Goal: Transaction & Acquisition: Purchase product/service

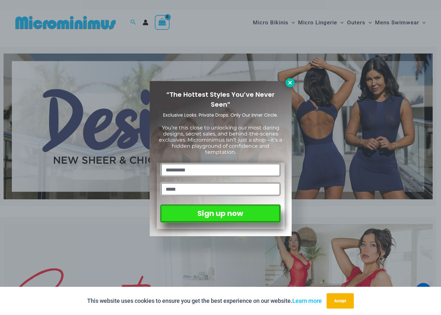
click at [291, 83] on icon at bounding box center [290, 83] width 4 height 4
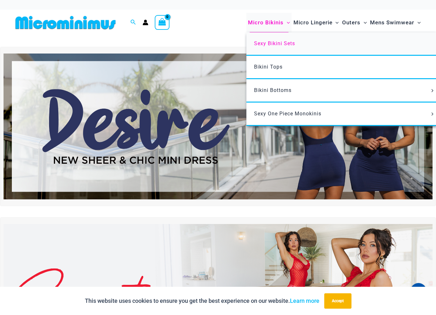
click at [265, 40] on span "Sexy Bikini Sets" at bounding box center [274, 43] width 41 height 6
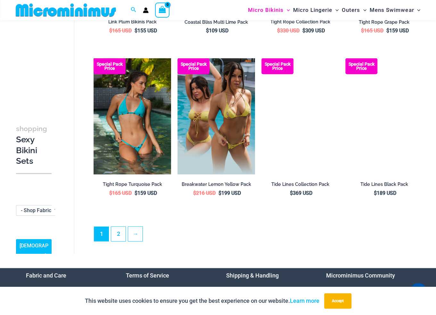
scroll to position [1180, 0]
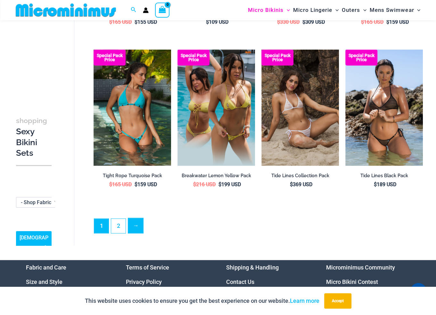
click at [142, 225] on link "→" at bounding box center [135, 225] width 15 height 15
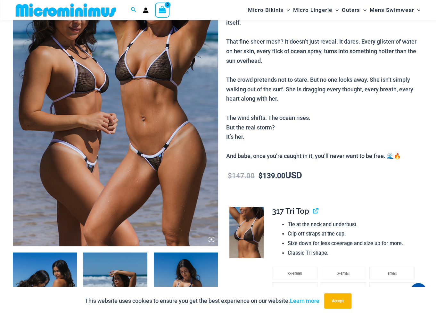
scroll to position [96, 0]
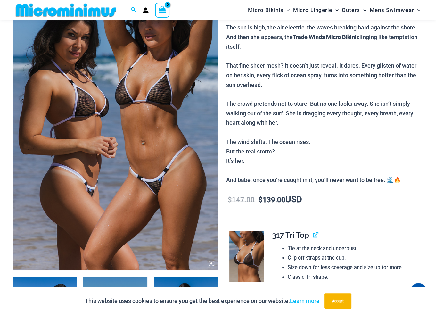
click at [94, 157] on img at bounding box center [115, 116] width 205 height 308
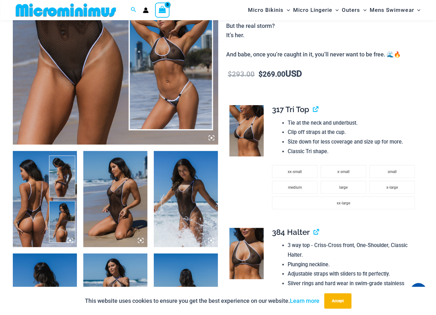
scroll to position [219, 0]
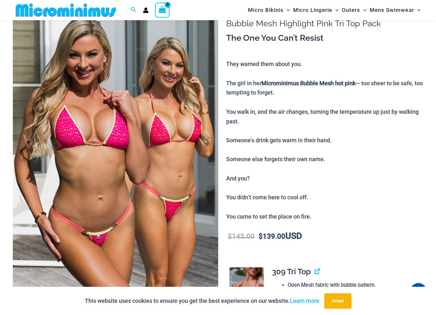
scroll to position [59, 0]
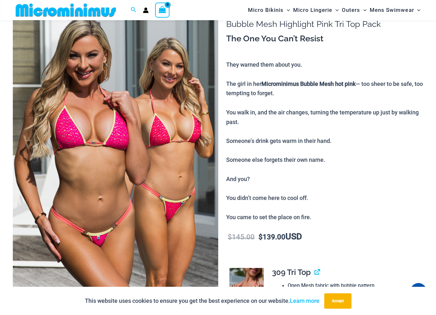
click at [137, 153] on img at bounding box center [115, 153] width 205 height 308
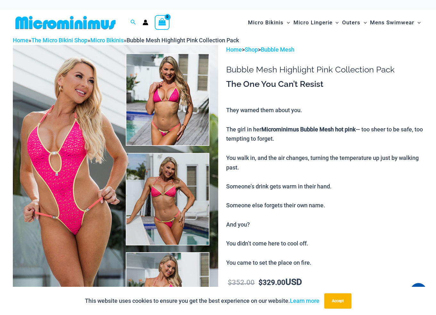
click at [116, 141] on img at bounding box center [115, 199] width 205 height 308
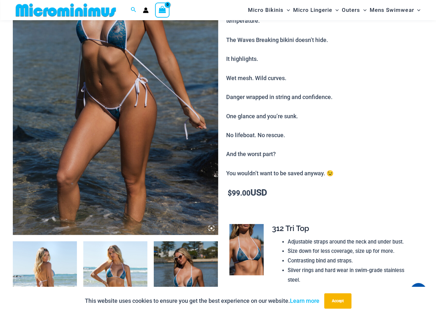
scroll to position [123, 0]
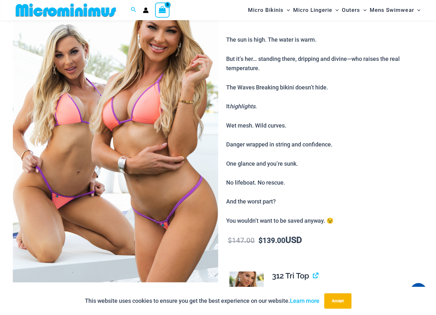
scroll to position [93, 0]
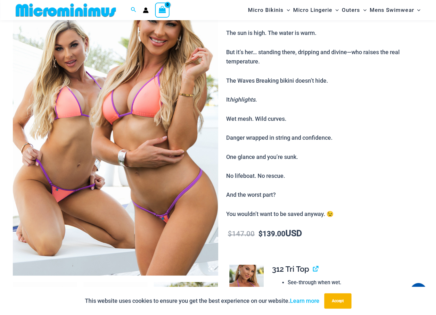
click at [117, 124] on img at bounding box center [115, 122] width 205 height 308
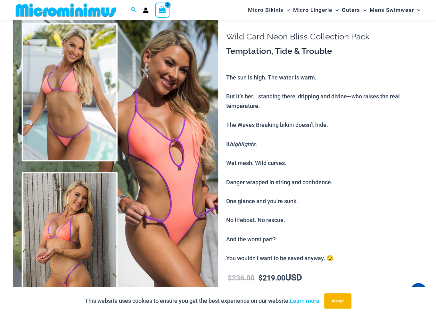
scroll to position [30, 0]
click at [138, 124] on img at bounding box center [115, 166] width 205 height 308
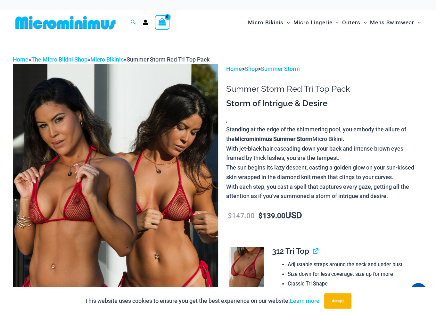
click at [108, 154] on img at bounding box center [115, 218] width 205 height 308
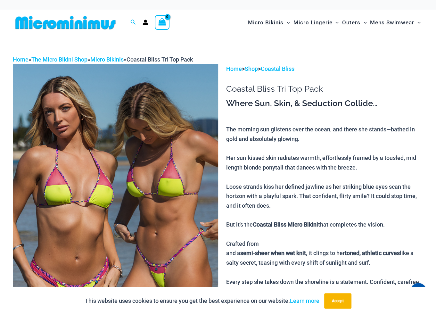
click at [135, 178] on img at bounding box center [115, 218] width 205 height 308
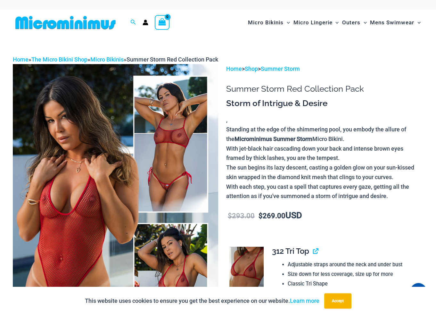
click at [99, 179] on img at bounding box center [115, 218] width 205 height 308
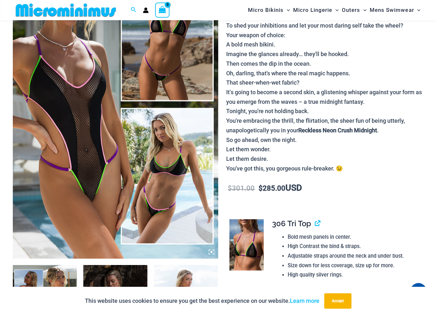
scroll to position [91, 0]
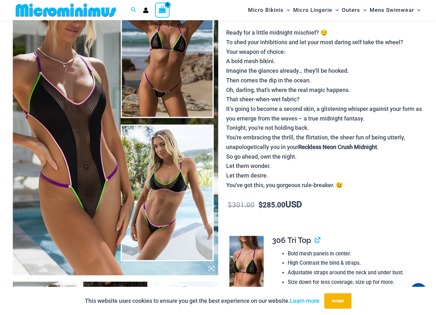
click at [117, 111] on img at bounding box center [115, 121] width 205 height 308
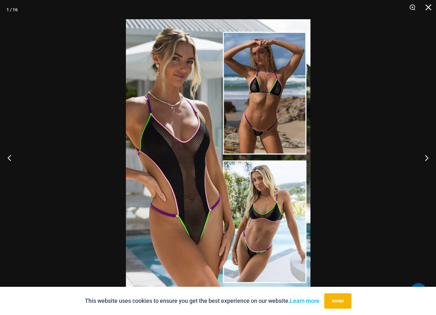
click at [336, 173] on div at bounding box center [218, 157] width 436 height 315
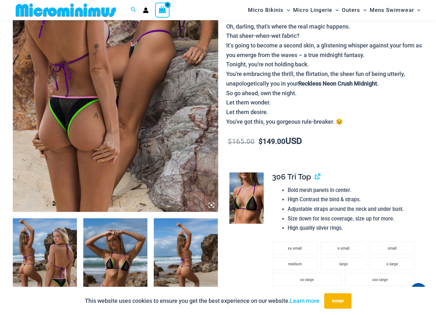
scroll to position [155, 0]
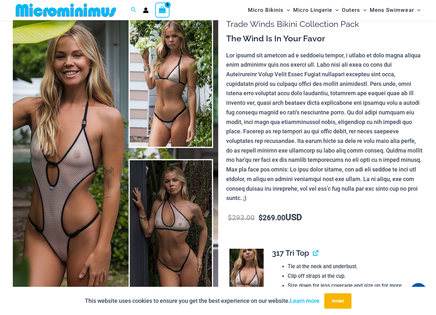
scroll to position [60, 0]
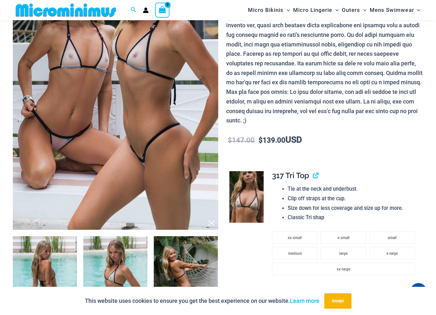
scroll to position [122, 0]
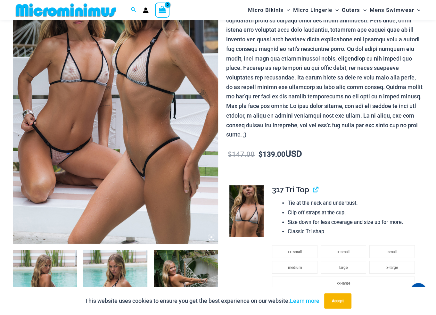
click at [95, 147] on img at bounding box center [115, 90] width 205 height 308
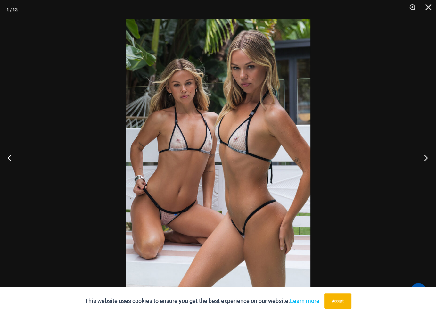
click at [424, 161] on button "Next" at bounding box center [424, 158] width 24 height 32
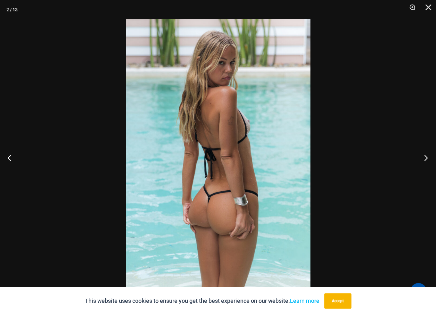
click at [424, 161] on button "Next" at bounding box center [424, 158] width 24 height 32
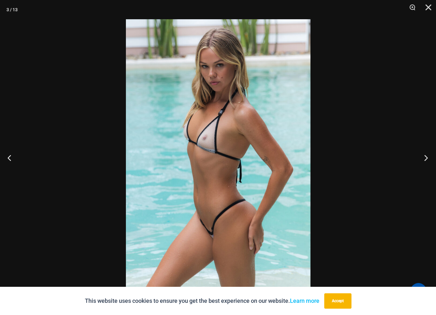
click at [424, 161] on button "Next" at bounding box center [424, 158] width 24 height 32
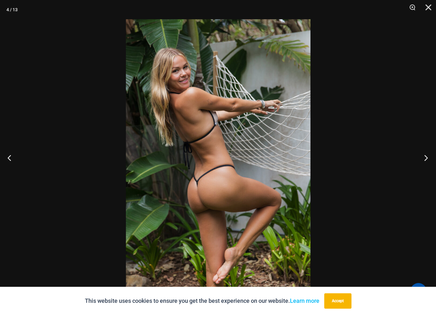
click at [424, 161] on button "Next" at bounding box center [424, 158] width 24 height 32
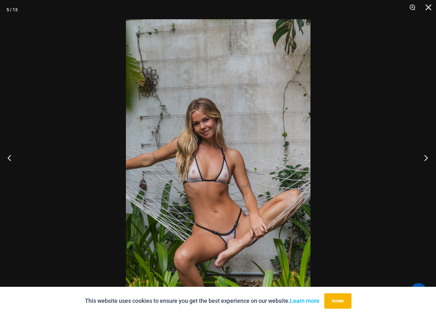
click at [424, 161] on button "Next" at bounding box center [424, 158] width 24 height 32
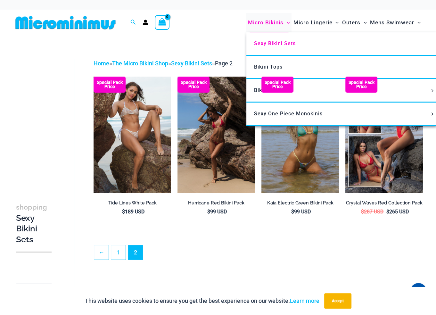
click at [266, 26] on span "Micro Bikinis" at bounding box center [266, 22] width 36 height 16
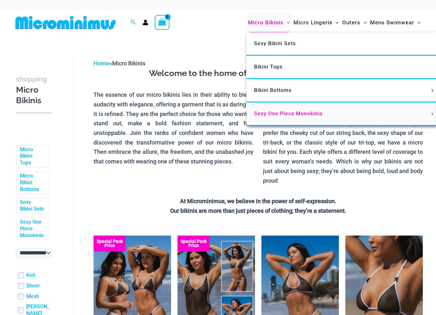
click at [263, 114] on span "Sexy One Piece Monokinis" at bounding box center [288, 114] width 69 height 6
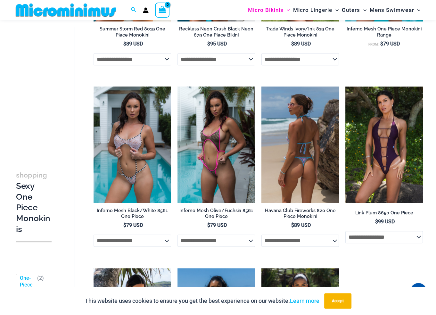
scroll to position [347, 0]
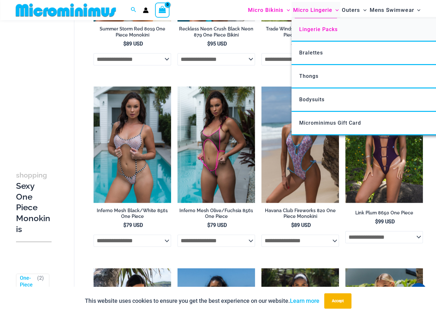
click at [317, 30] on span "Lingerie Packs" at bounding box center [318, 29] width 38 height 6
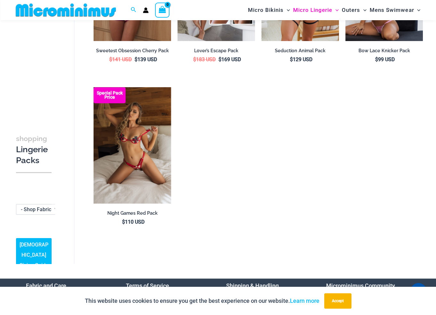
scroll to position [604, 0]
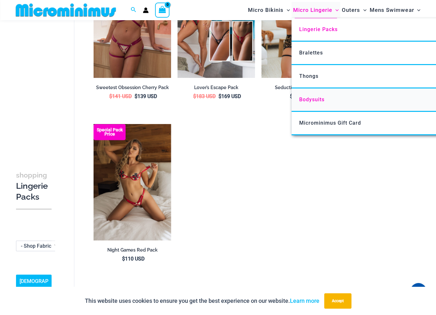
click at [316, 101] on span "Bodysuits" at bounding box center [311, 99] width 25 height 6
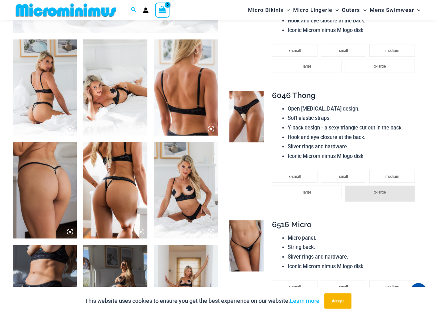
scroll to position [379, 0]
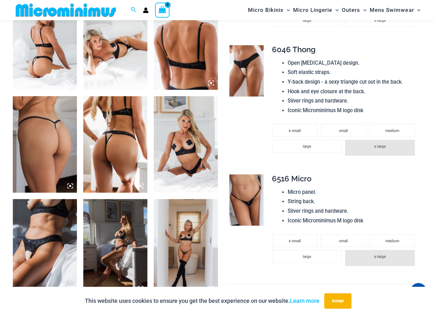
click at [200, 225] on img at bounding box center [186, 247] width 64 height 96
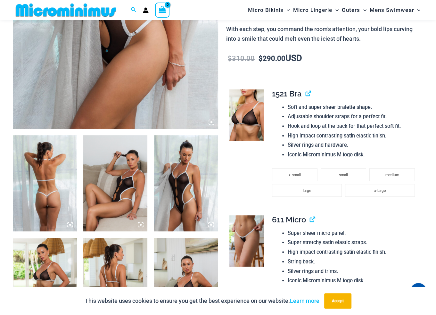
scroll to position [315, 0]
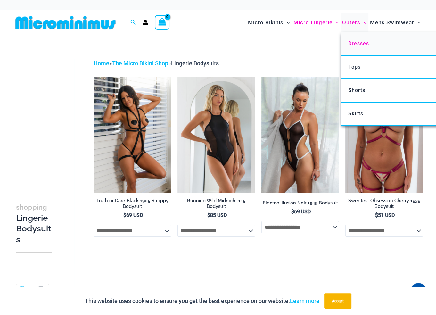
click at [356, 45] on span "Dresses" at bounding box center [358, 43] width 21 height 6
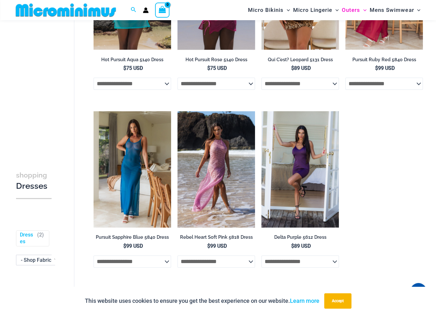
scroll to position [283, 0]
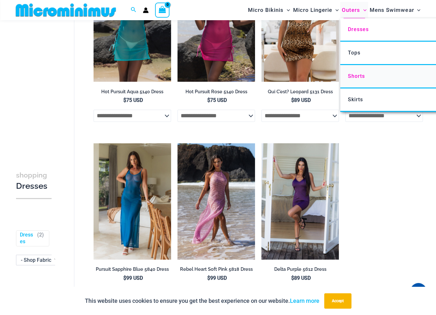
click at [357, 75] on span "Shorts" at bounding box center [356, 76] width 17 height 6
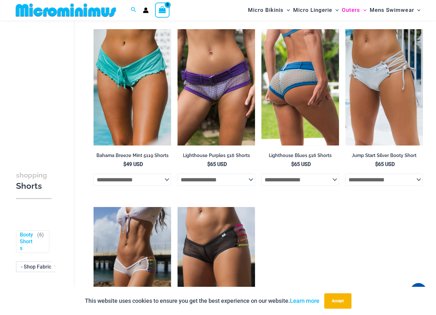
scroll to position [27, 0]
